Goal: Task Accomplishment & Management: Use online tool/utility

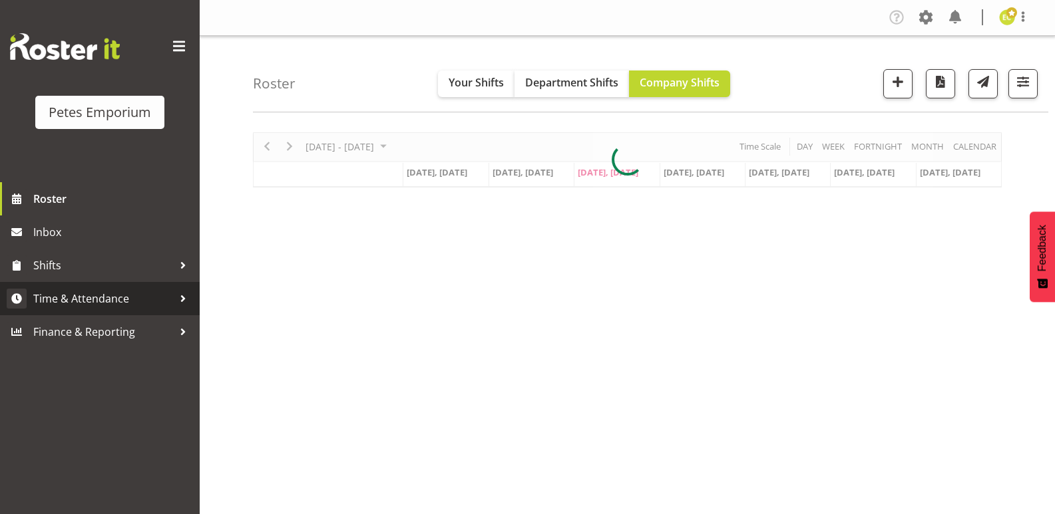
click at [55, 287] on link "Time & Attendance" at bounding box center [100, 298] width 200 height 33
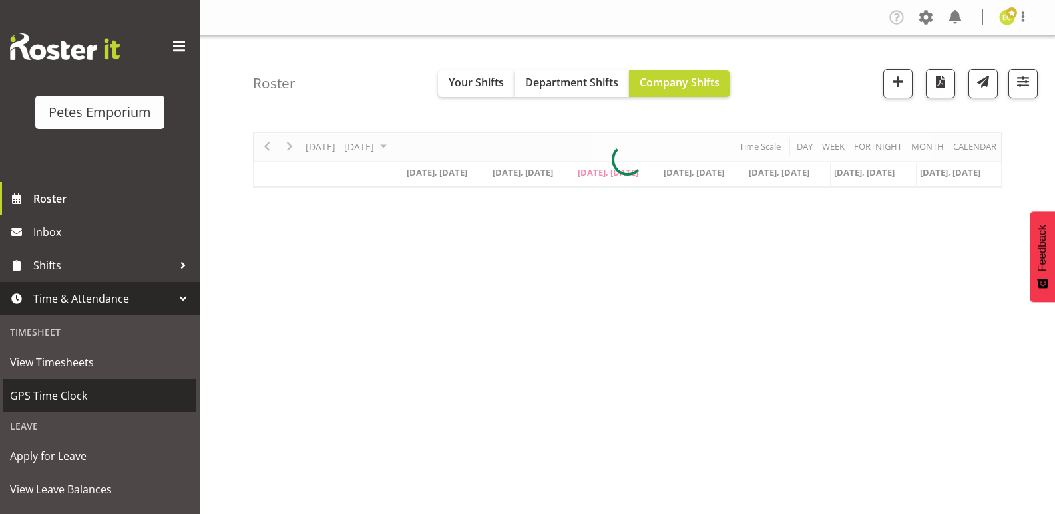
click at [39, 393] on span "GPS Time Clock" at bounding box center [100, 396] width 180 height 20
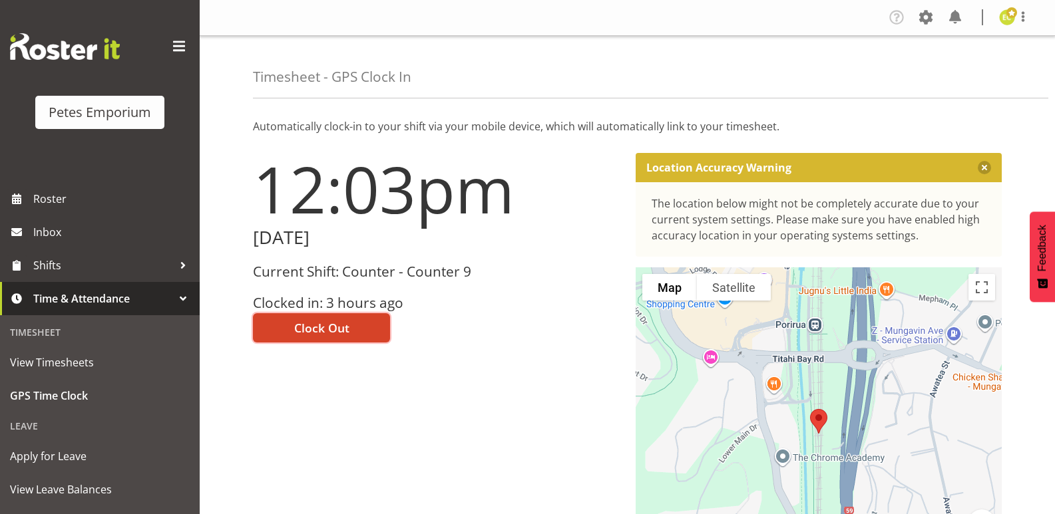
click at [304, 335] on span "Clock Out" at bounding box center [321, 327] width 55 height 17
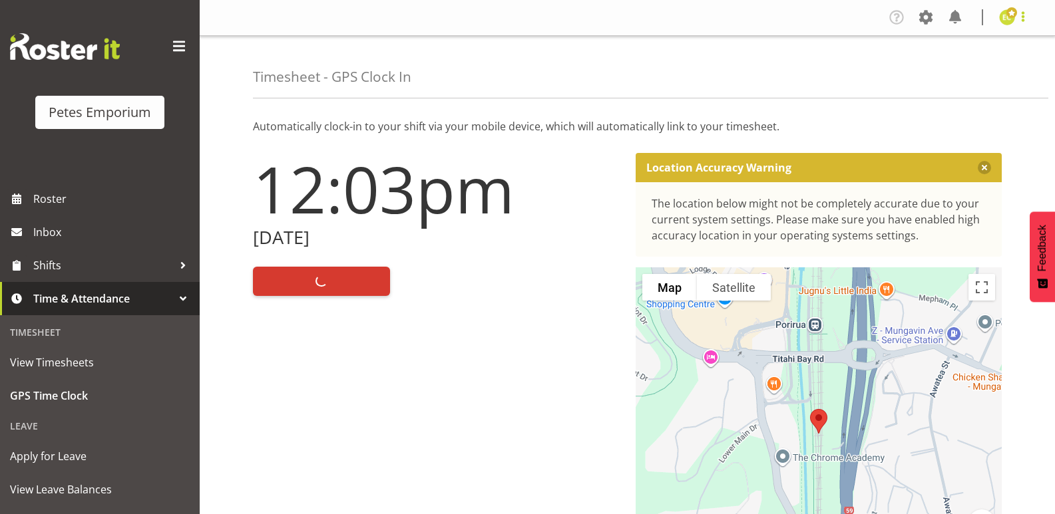
click at [1021, 15] on span at bounding box center [1023, 17] width 16 height 16
click at [953, 69] on link "Log Out" at bounding box center [967, 70] width 128 height 24
